Goal: Use online tool/utility: Utilize a website feature to perform a specific function

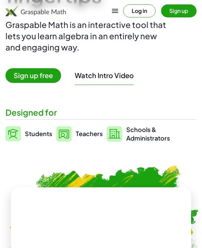
scroll to position [71, 0]
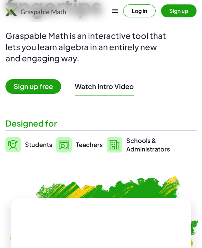
click at [48, 87] on span "Sign up free" at bounding box center [33, 86] width 56 height 15
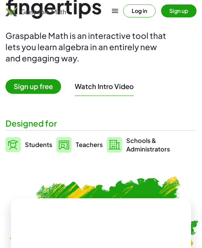
scroll to position [0, 0]
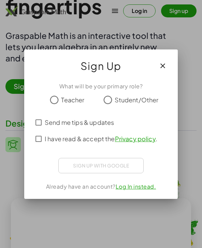
click at [167, 67] on button "button" at bounding box center [163, 66] width 16 height 16
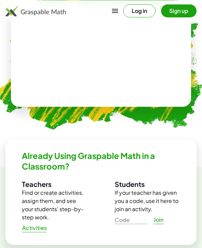
click at [149, 56] on video at bounding box center [101, 53] width 103 height 51
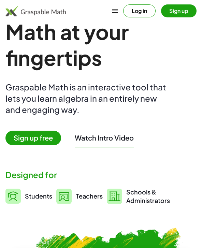
scroll to position [20, 0]
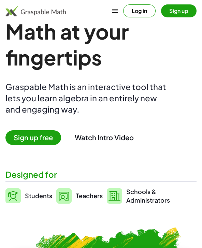
click at [118, 140] on button "Watch Intro Video" at bounding box center [104, 137] width 59 height 9
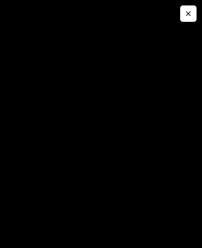
click at [184, 18] on button "button" at bounding box center [188, 13] width 16 height 16
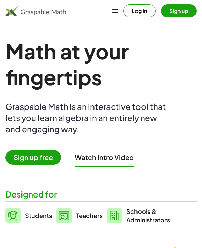
scroll to position [20, 0]
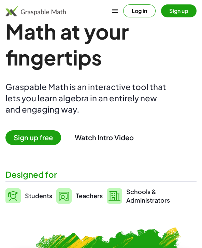
click at [41, 135] on span "Sign up free" at bounding box center [33, 138] width 56 height 15
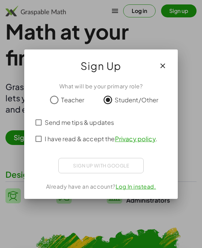
click at [107, 136] on span "I have read & accept the Privacy policy ." at bounding box center [101, 138] width 113 height 9
click at [120, 164] on div "ลงชื่อเข้าใช้ด้วย Google เปิดในแท็บใหม่" at bounding box center [101, 165] width 66 height 15
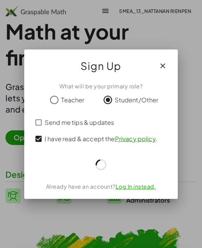
scroll to position [20, 0]
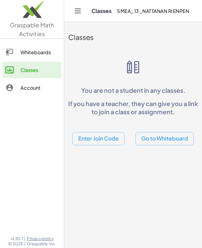
click at [177, 138] on button "Go to Whiteboard" at bounding box center [165, 138] width 58 height 13
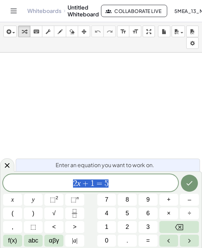
click at [176, 247] on button "Left arrow" at bounding box center [169, 241] width 19 height 12
click at [147, 202] on span "9" at bounding box center [148, 199] width 3 height 9
click at [180, 246] on button "Right arrow" at bounding box center [189, 241] width 19 height 12
click at [178, 245] on button "Left arrow" at bounding box center [169, 241] width 19 height 12
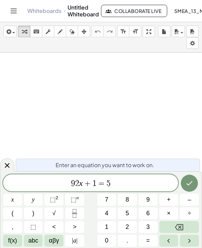
click at [183, 246] on button "Right arrow" at bounding box center [189, 241] width 19 height 12
click at [186, 248] on div "Enter an equation you want to work on. 9 2 x ​ + 1 = 5 x y ⬚ 2 ⬚ n 7 8 9 + – ( …" at bounding box center [101, 210] width 202 height 77
click at [191, 248] on html "Graspable Math Activities Whiteboards Classes Account v1.30.1 | Privacy policy …" at bounding box center [101, 124] width 202 height 248
click at [190, 248] on html "Graspable Math Activities Whiteboards Classes Account v1.30.1 | Privacy policy …" at bounding box center [101, 124] width 202 height 248
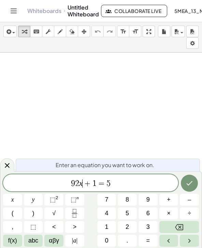
click at [189, 248] on html "Graspable Math Activities Whiteboards Classes Account v1.30.1 | Privacy policy …" at bounding box center [101, 124] width 202 height 248
click at [188, 248] on html "Graspable Math Activities Whiteboards Classes Account v1.30.1 | Privacy policy …" at bounding box center [101, 124] width 202 height 248
click at [189, 248] on html "Graspable Math Activities Whiteboards Classes Account v1.30.1 | Privacy policy …" at bounding box center [101, 124] width 202 height 248
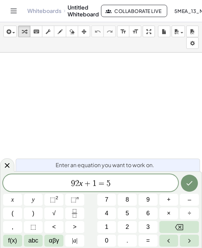
click at [124, 202] on button "8" at bounding box center [127, 200] width 19 height 12
click at [114, 201] on button "7" at bounding box center [106, 200] width 19 height 12
click at [122, 198] on button "8" at bounding box center [127, 200] width 19 height 12
click at [140, 202] on button "9" at bounding box center [148, 200] width 19 height 12
click at [148, 198] on span "9" at bounding box center [148, 199] width 3 height 9
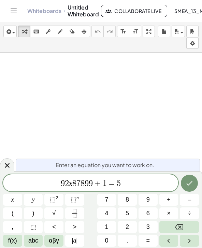
click at [185, 245] on button "Right arrow" at bounding box center [189, 241] width 19 height 12
click at [185, 244] on button "Right arrow" at bounding box center [189, 241] width 19 height 12
click at [185, 232] on button "Backspace" at bounding box center [180, 227] width 40 height 12
click at [189, 229] on button "Backspace" at bounding box center [180, 227] width 40 height 12
click at [9, 185] on span "9 2 x 8 7 8 9 9 ​ = 5" at bounding box center [90, 184] width 175 height 10
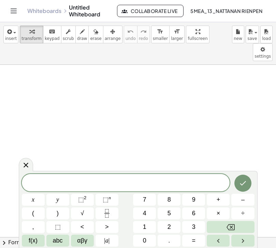
click at [202, 223] on icon "Backspace" at bounding box center [231, 227] width 8 height 8
click at [202, 224] on icon "Backspace" at bounding box center [231, 227] width 8 height 8
click at [174, 215] on button "5" at bounding box center [169, 214] width 23 height 12
click at [36, 203] on button "x" at bounding box center [33, 200] width 23 height 12
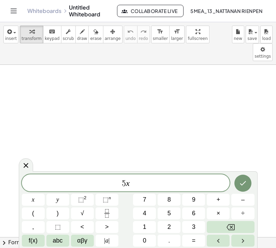
click at [202, 200] on button "+" at bounding box center [218, 200] width 23 height 12
click at [196, 213] on button "6" at bounding box center [193, 214] width 23 height 12
click at [194, 242] on span "=" at bounding box center [194, 240] width 4 height 9
click at [151, 230] on button "1" at bounding box center [144, 227] width 23 height 12
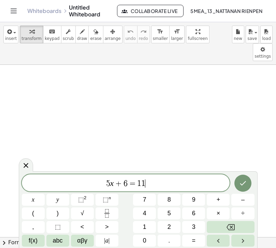
click at [202, 226] on icon "Backspace" at bounding box center [231, 227] width 8 height 6
click at [149, 240] on button "0" at bounding box center [144, 241] width 23 height 12
click at [202, 180] on button "Done" at bounding box center [243, 183] width 17 height 17
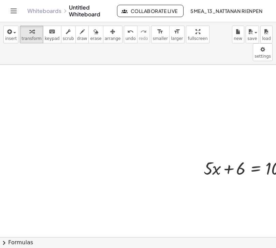
scroll to position [0, 38]
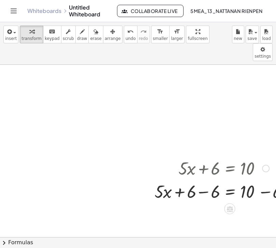
click at [202, 158] on div at bounding box center [224, 167] width 146 height 23
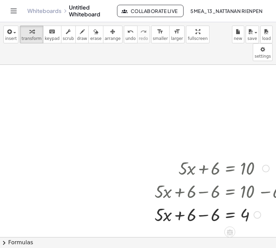
click at [199, 180] on div at bounding box center [224, 191] width 146 height 23
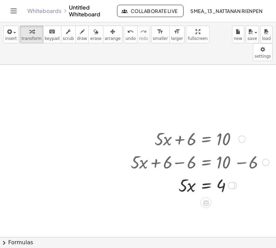
scroll to position [40, 62]
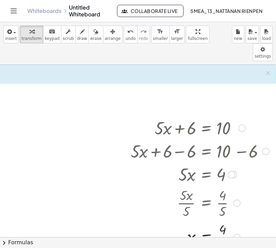
click at [187, 186] on div at bounding box center [195, 203] width 155 height 34
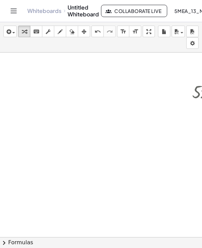
scroll to position [88, 0]
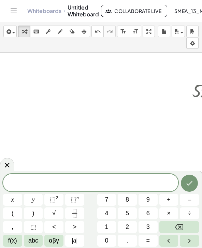
click at [152, 227] on button "3" at bounding box center [148, 227] width 19 height 12
click at [18, 199] on button "x" at bounding box center [12, 200] width 19 height 12
click at [190, 203] on span "–" at bounding box center [189, 199] width 3 height 9
click at [128, 226] on span "2" at bounding box center [127, 227] width 3 height 9
click at [36, 200] on button "y" at bounding box center [33, 200] width 19 height 12
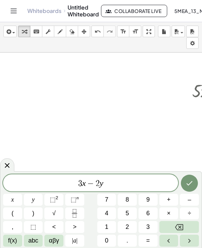
click at [151, 238] on button "=" at bounding box center [148, 241] width 19 height 12
click at [111, 226] on button "1" at bounding box center [106, 227] width 19 height 12
click at [111, 225] on button "1" at bounding box center [106, 227] width 19 height 12
click at [178, 225] on icon "Backspace" at bounding box center [179, 227] width 8 height 6
click at [110, 236] on button "0" at bounding box center [106, 241] width 19 height 12
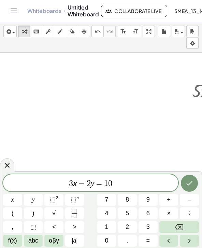
click at [191, 181] on icon "Done" at bounding box center [190, 183] width 8 height 8
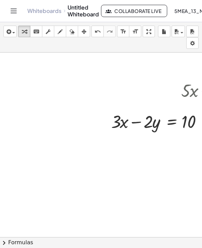
scroll to position [88, 33]
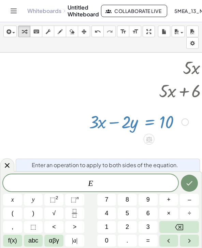
click at [185, 183] on button "Done" at bounding box center [189, 183] width 17 height 17
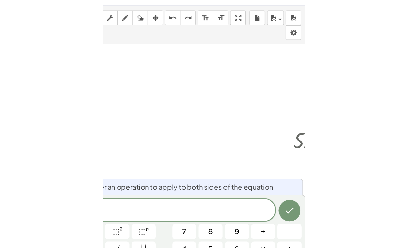
scroll to position [51, 0]
